Goal: Navigation & Orientation: Understand site structure

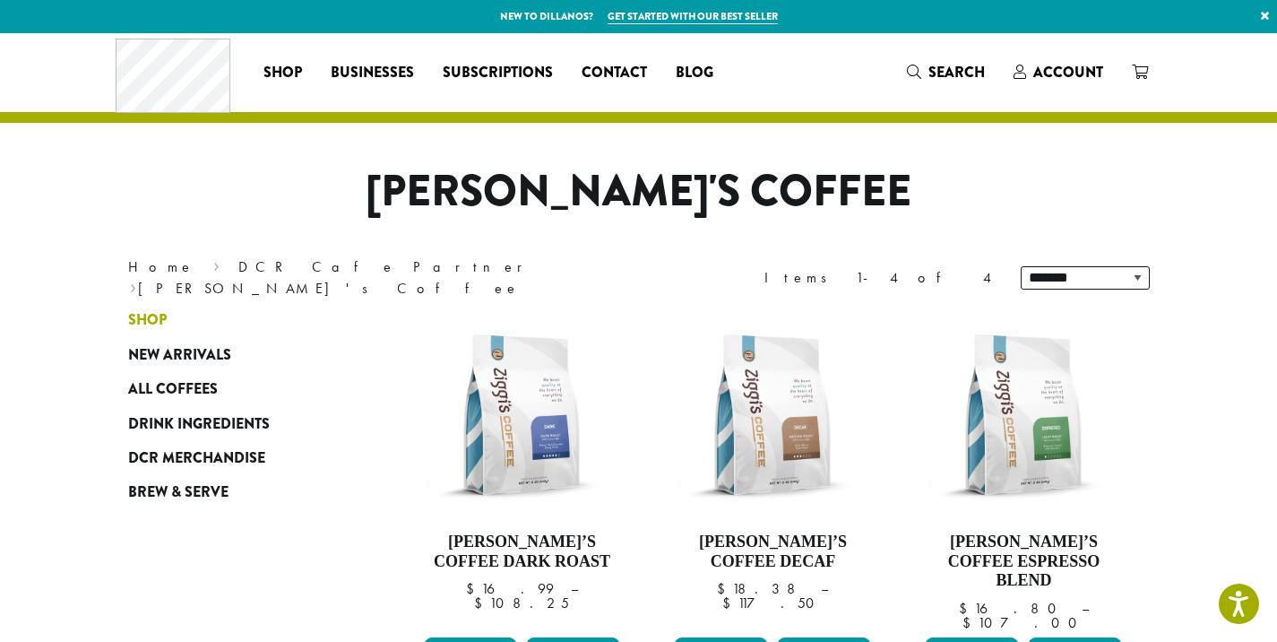
click at [161, 319] on span "Shop" at bounding box center [147, 320] width 39 height 22
click at [160, 315] on span "Shop" at bounding box center [147, 320] width 39 height 22
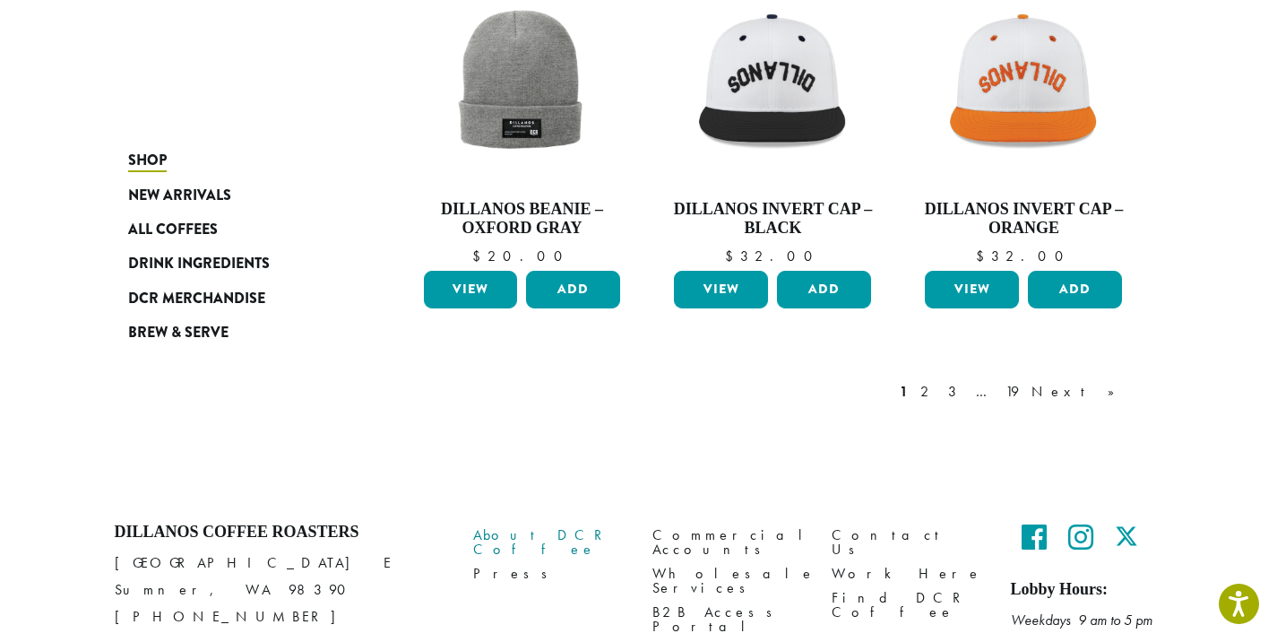
scroll to position [1580, 0]
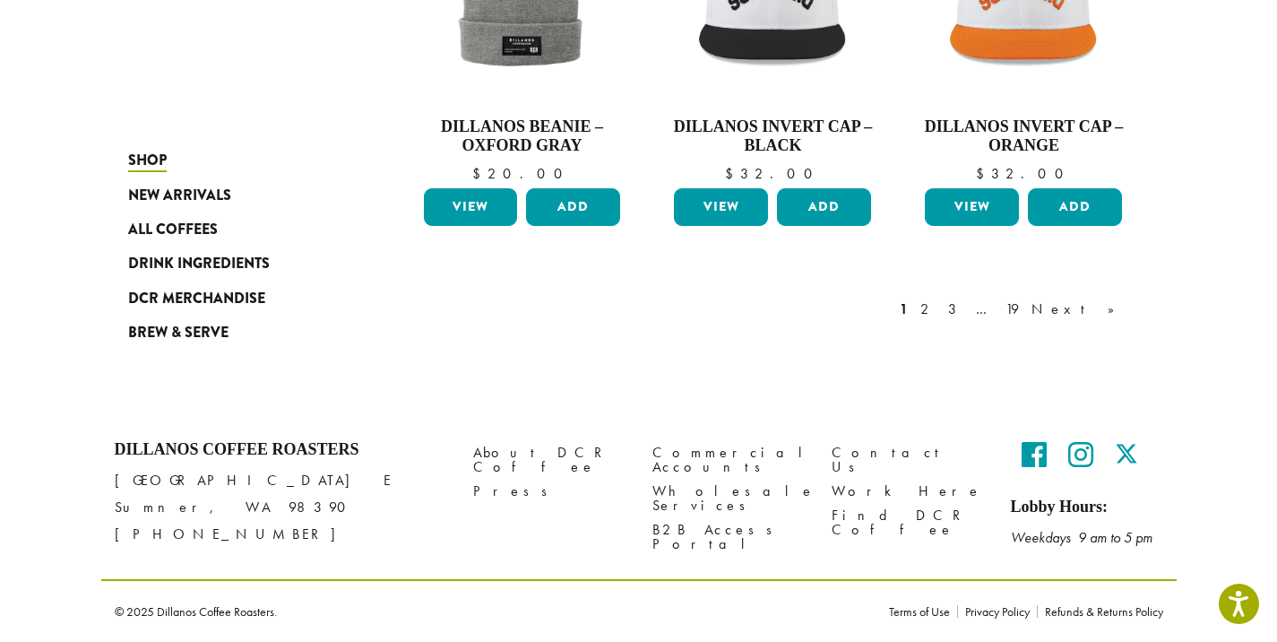
click at [482, 526] on div "About DCR Coffee Press" at bounding box center [549, 503] width 179 height 152
click at [864, 479] on link "Work Here" at bounding box center [908, 491] width 152 height 24
click at [935, 608] on link "Terms of Use" at bounding box center [923, 611] width 68 height 13
click at [995, 611] on link "Privacy Policy" at bounding box center [997, 611] width 80 height 13
click at [505, 446] on link "About DCR Coffee" at bounding box center [549, 459] width 152 height 39
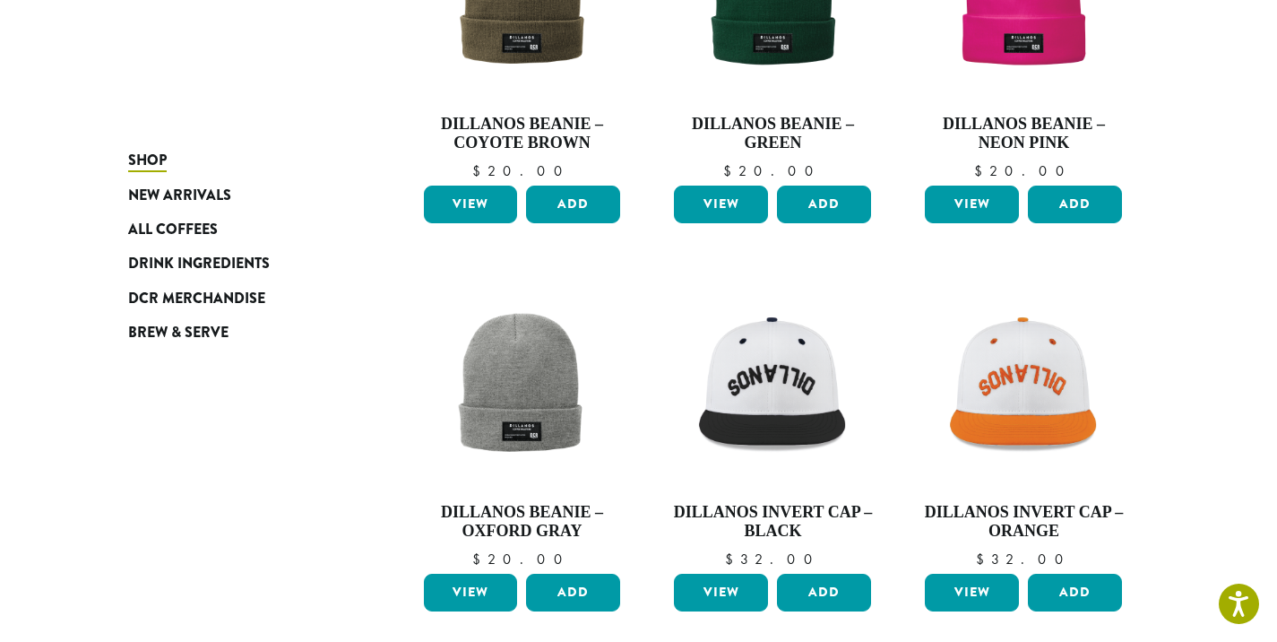
scroll to position [946, 0]
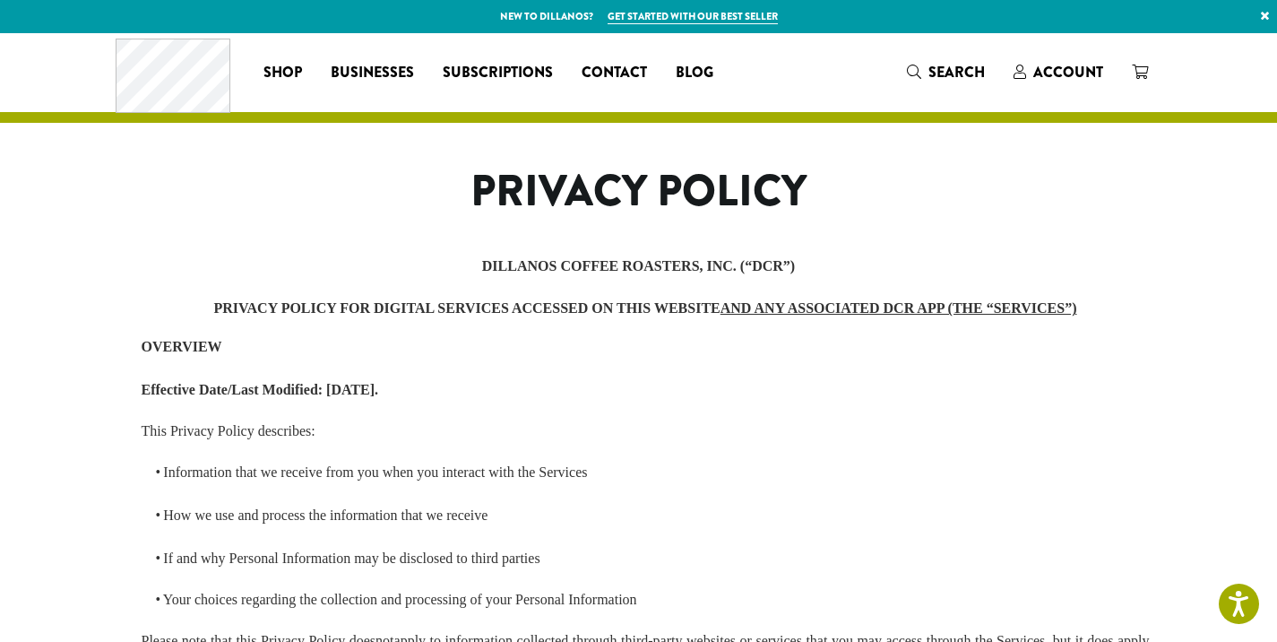
scroll to position [4581, 0]
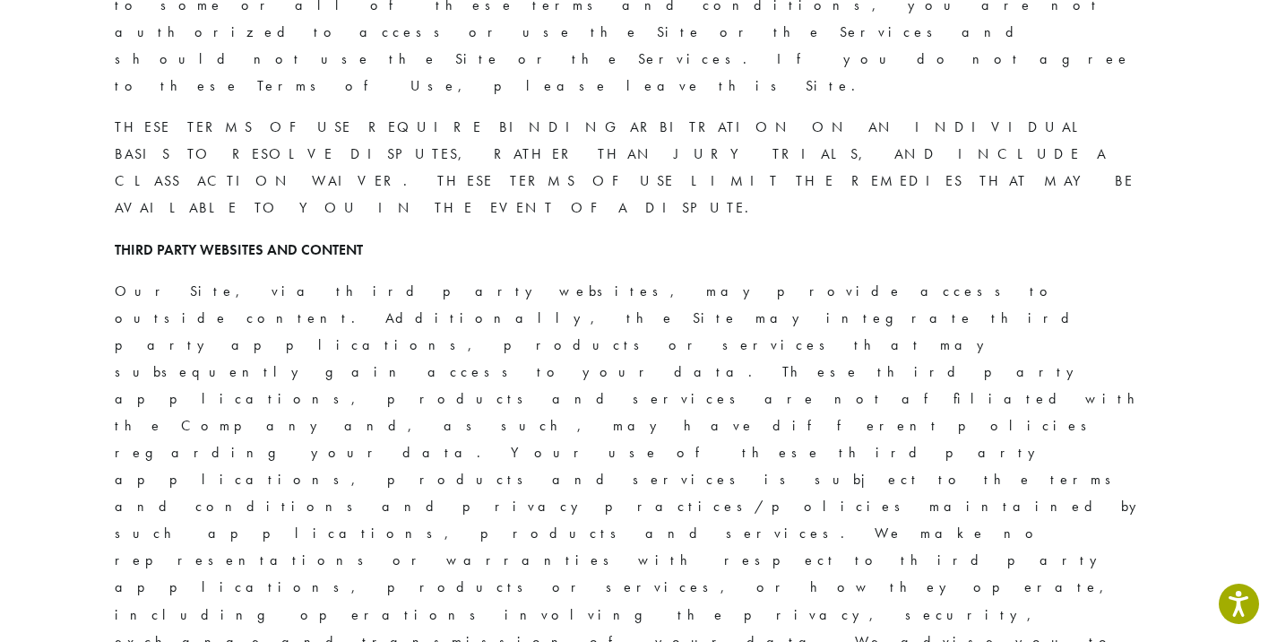
scroll to position [3328, 0]
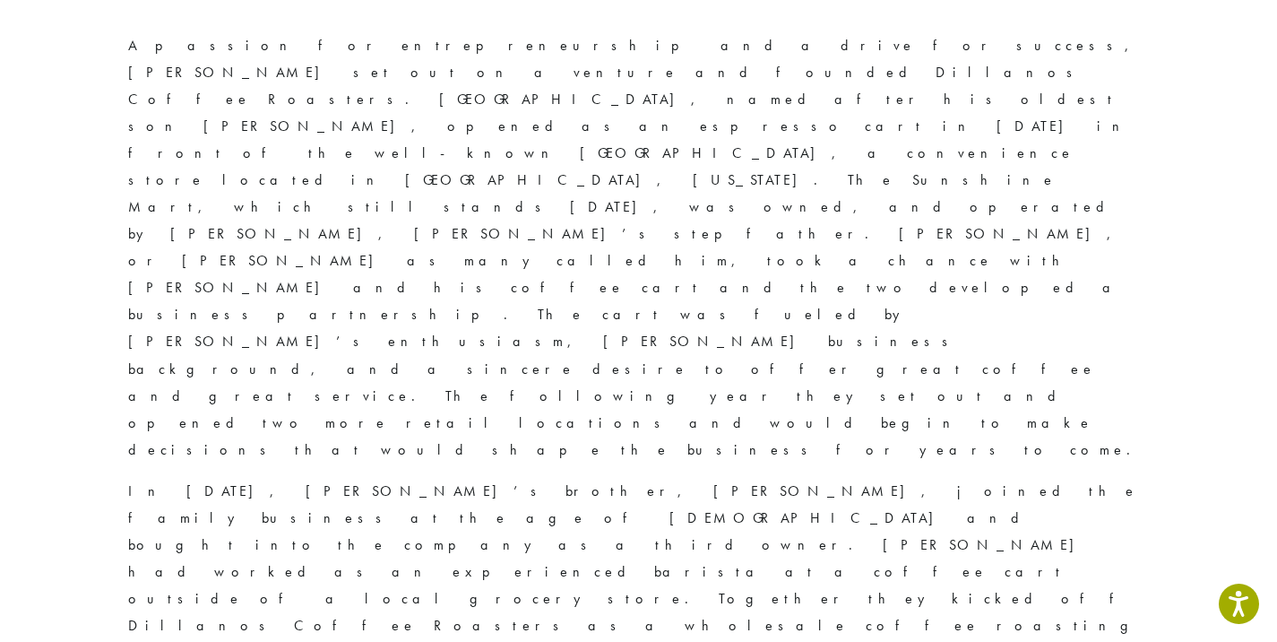
scroll to position [1476, 0]
